Goal: Task Accomplishment & Management: Complete application form

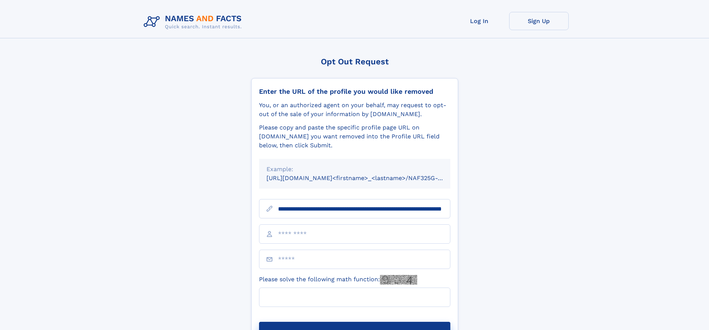
scroll to position [0, 74]
type input "**********"
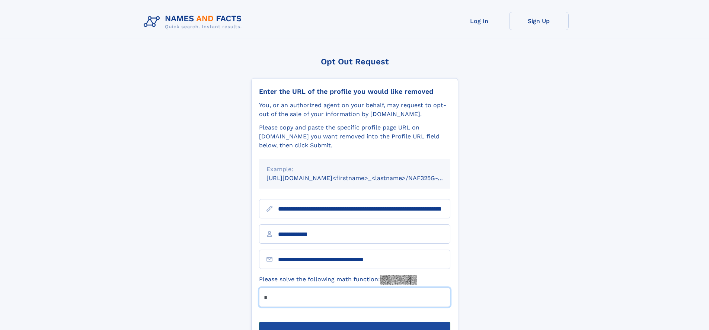
type input "*"
click at [354, 322] on button "Submit Opt Out Request" at bounding box center [354, 334] width 191 height 24
